Goal: Task Accomplishment & Management: Manage account settings

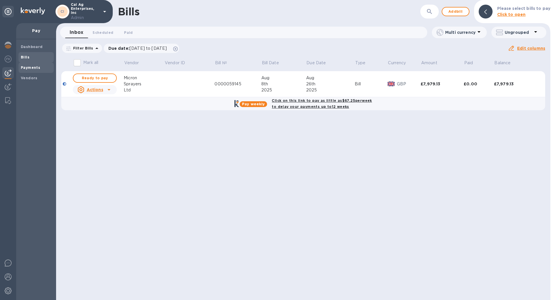
click at [43, 67] on span "Payments" at bounding box center [36, 68] width 31 height 6
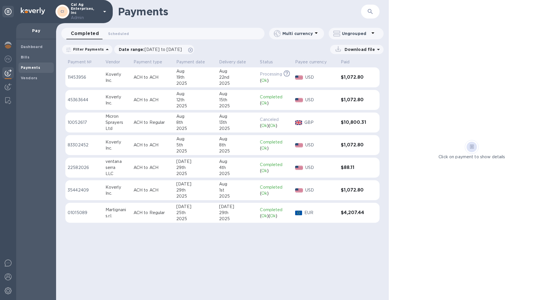
click at [149, 121] on p "ACH to Regular" at bounding box center [152, 122] width 38 height 6
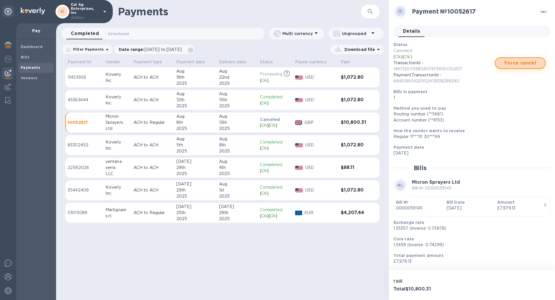
click at [519, 64] on span "Force cancel" at bounding box center [520, 63] width 40 height 7
click at [39, 55] on span "Bills" at bounding box center [36, 57] width 31 height 6
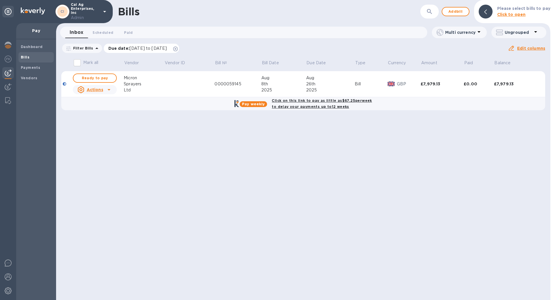
click at [178, 50] on icon at bounding box center [175, 49] width 5 height 5
click at [428, 105] on div "Pay weekly Click on this link to pay as little as $67.25 per week to delay your…" at bounding box center [303, 103] width 487 height 17
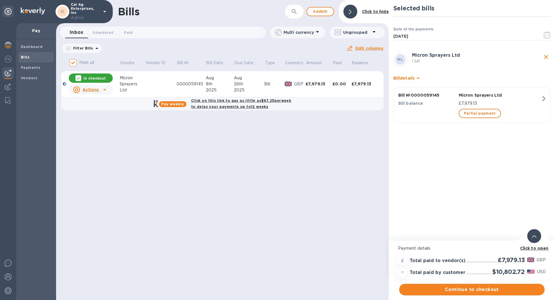
click at [104, 77] on p "In checkout" at bounding box center [94, 78] width 22 height 5
checkbox input "false"
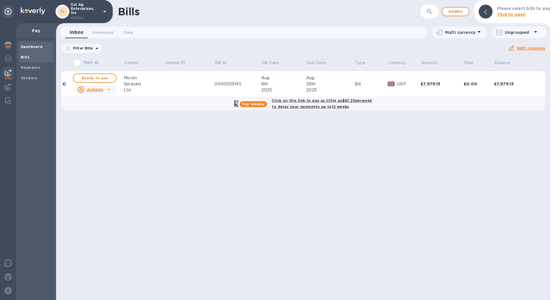
click at [40, 48] on b "Dashboard" at bounding box center [32, 46] width 22 height 4
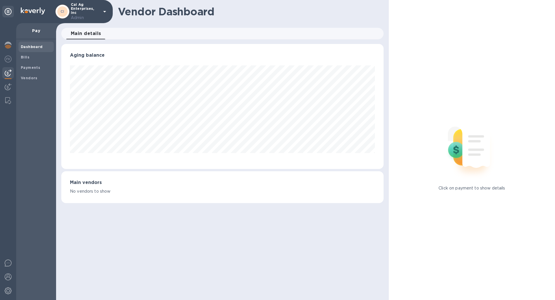
scroll to position [125, 322]
click at [11, 47] on img at bounding box center [8, 45] width 7 height 7
